Goal: Task Accomplishment & Management: Use online tool/utility

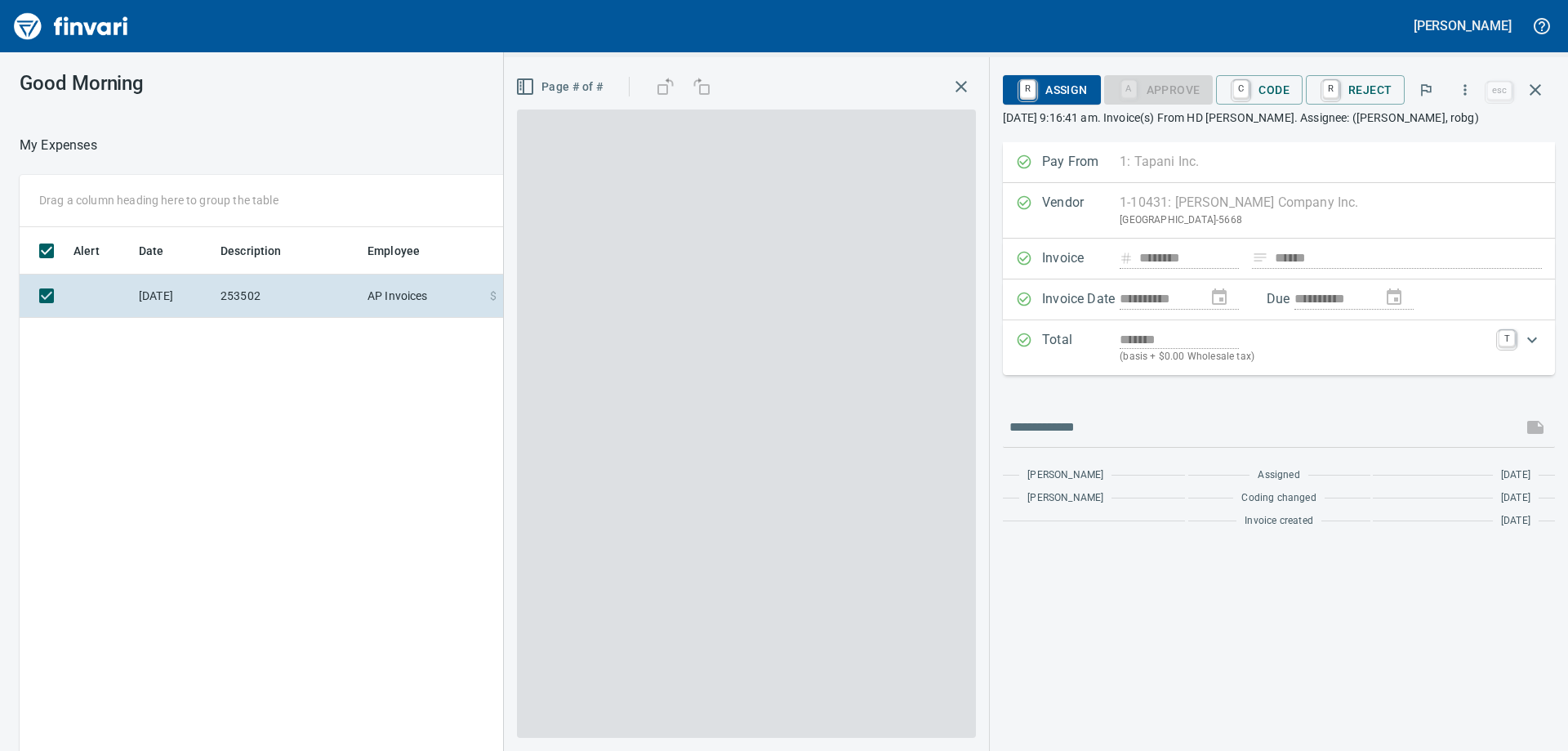
scroll to position [2, 2]
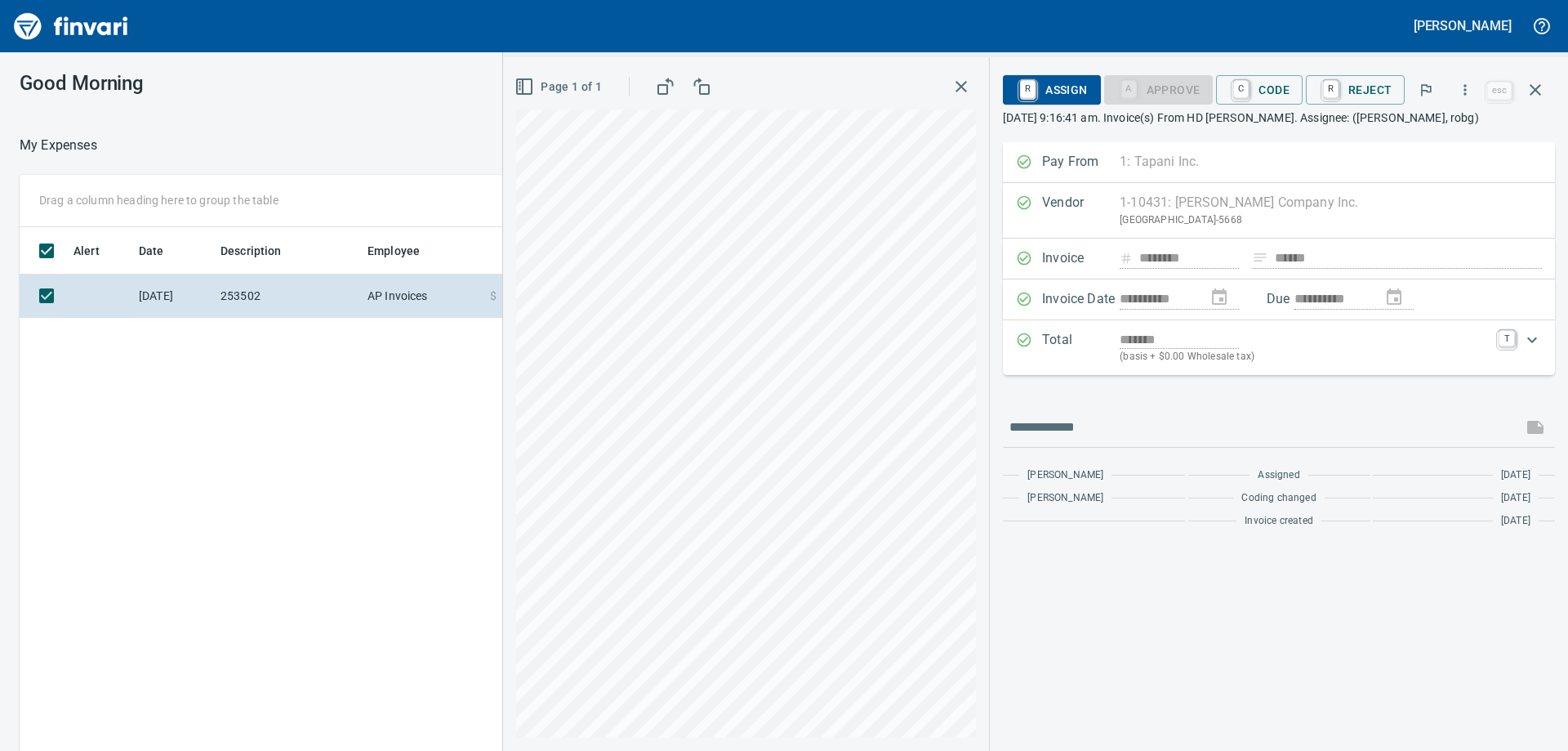
click at [1021, 609] on div "**********" at bounding box center [1278, 446] width 578 height 608
